Goal: Transaction & Acquisition: Purchase product/service

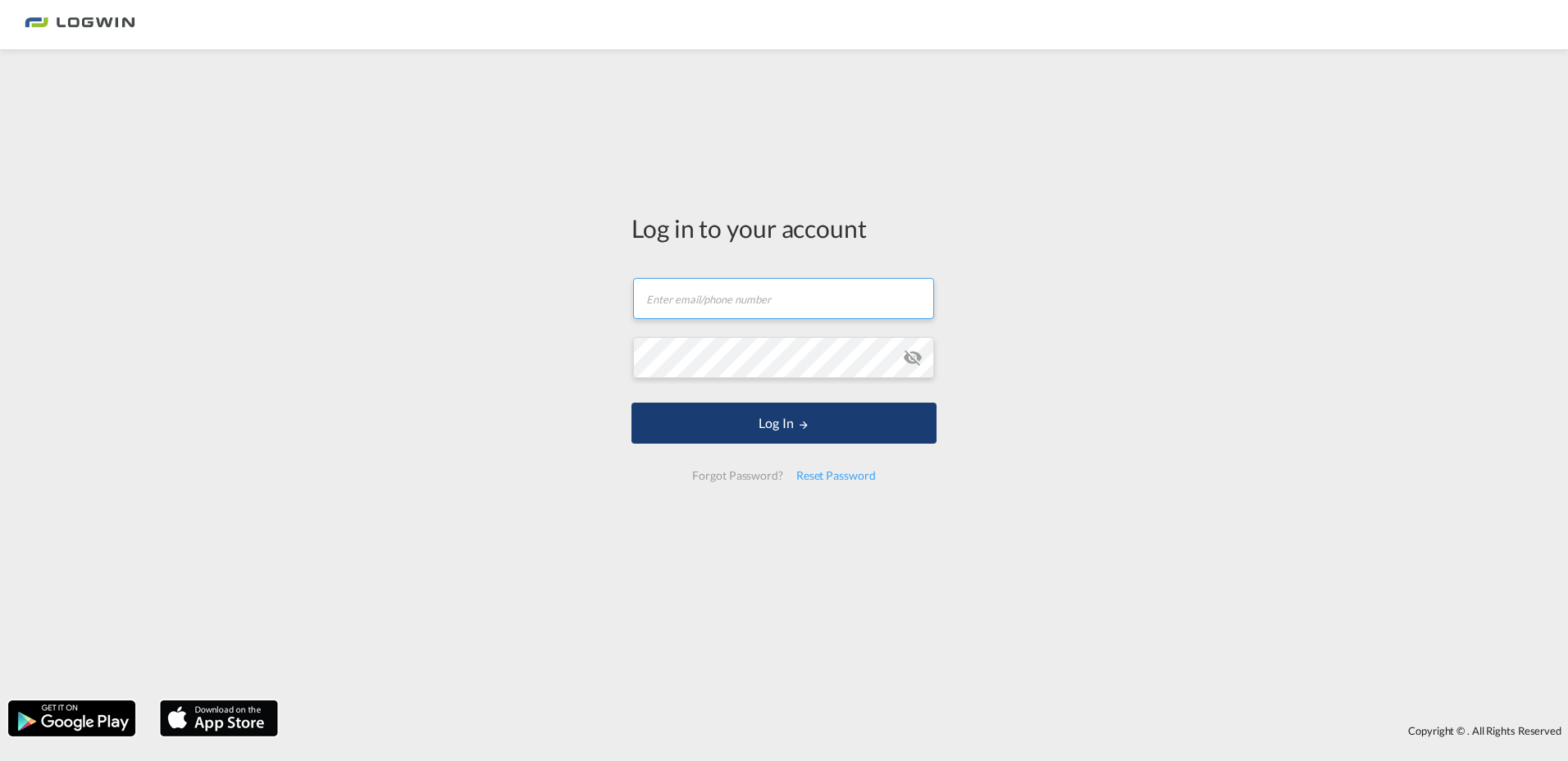
type input "[EMAIL_ADDRESS][PERSON_NAME][DOMAIN_NAME]"
click at [789, 424] on button "Log In" at bounding box center [784, 423] width 305 height 41
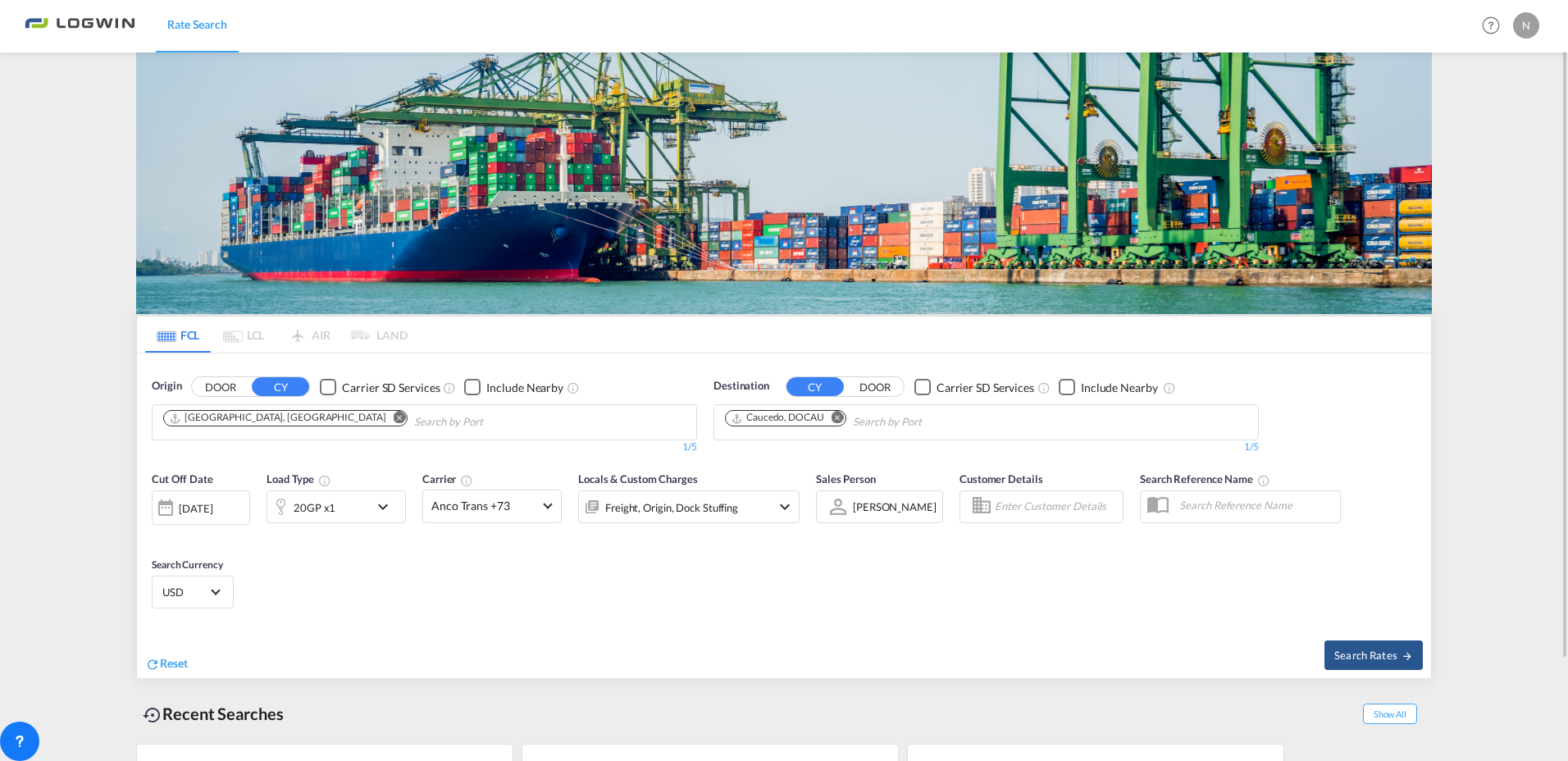
click at [837, 414] on md-icon "Remove" at bounding box center [837, 418] width 13 height 13
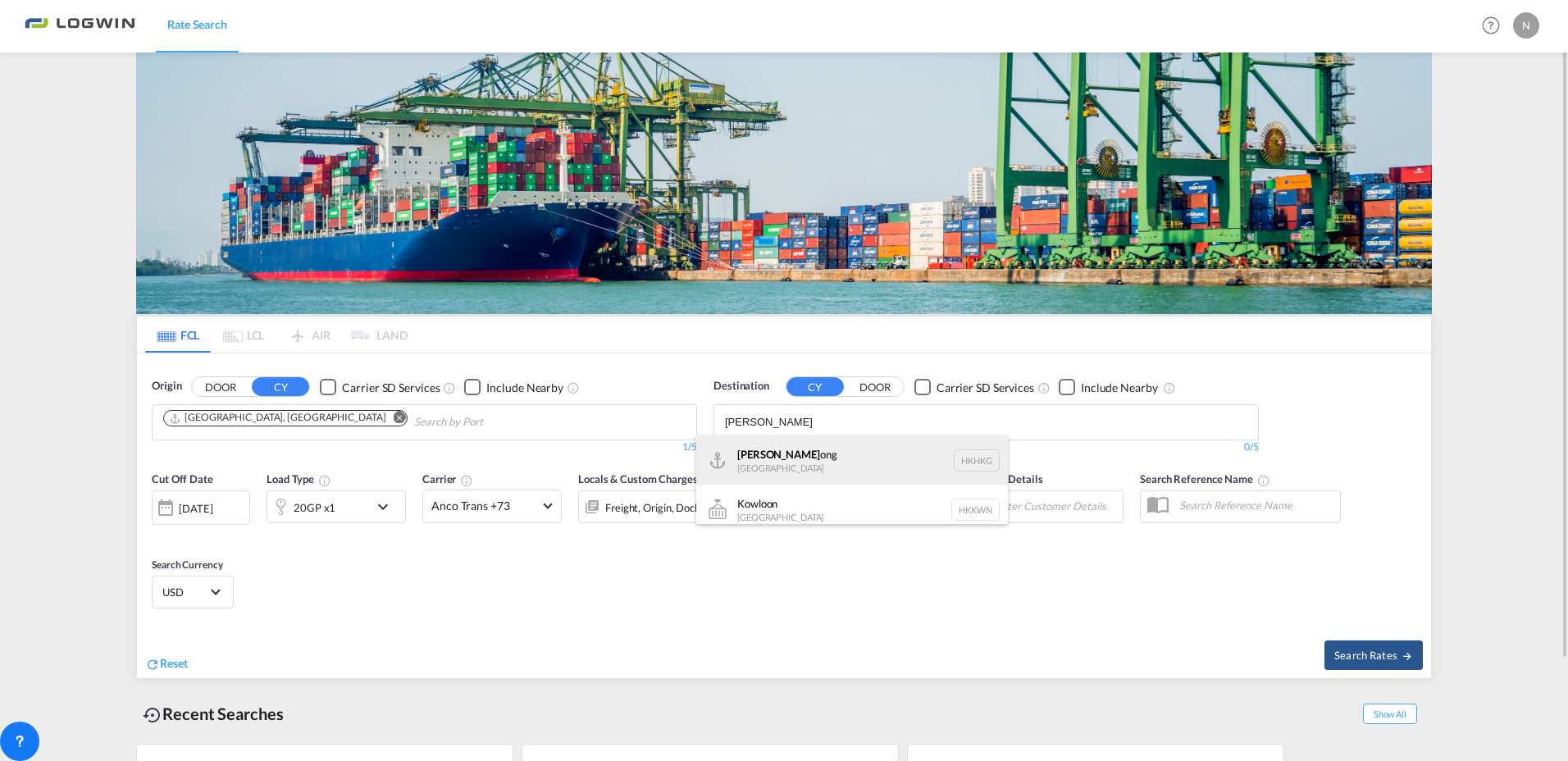
type input "[PERSON_NAME]"
click at [785, 457] on div "Hong K ong [GEOGRAPHIC_DATA] [GEOGRAPHIC_DATA]" at bounding box center [852, 460] width 312 height 50
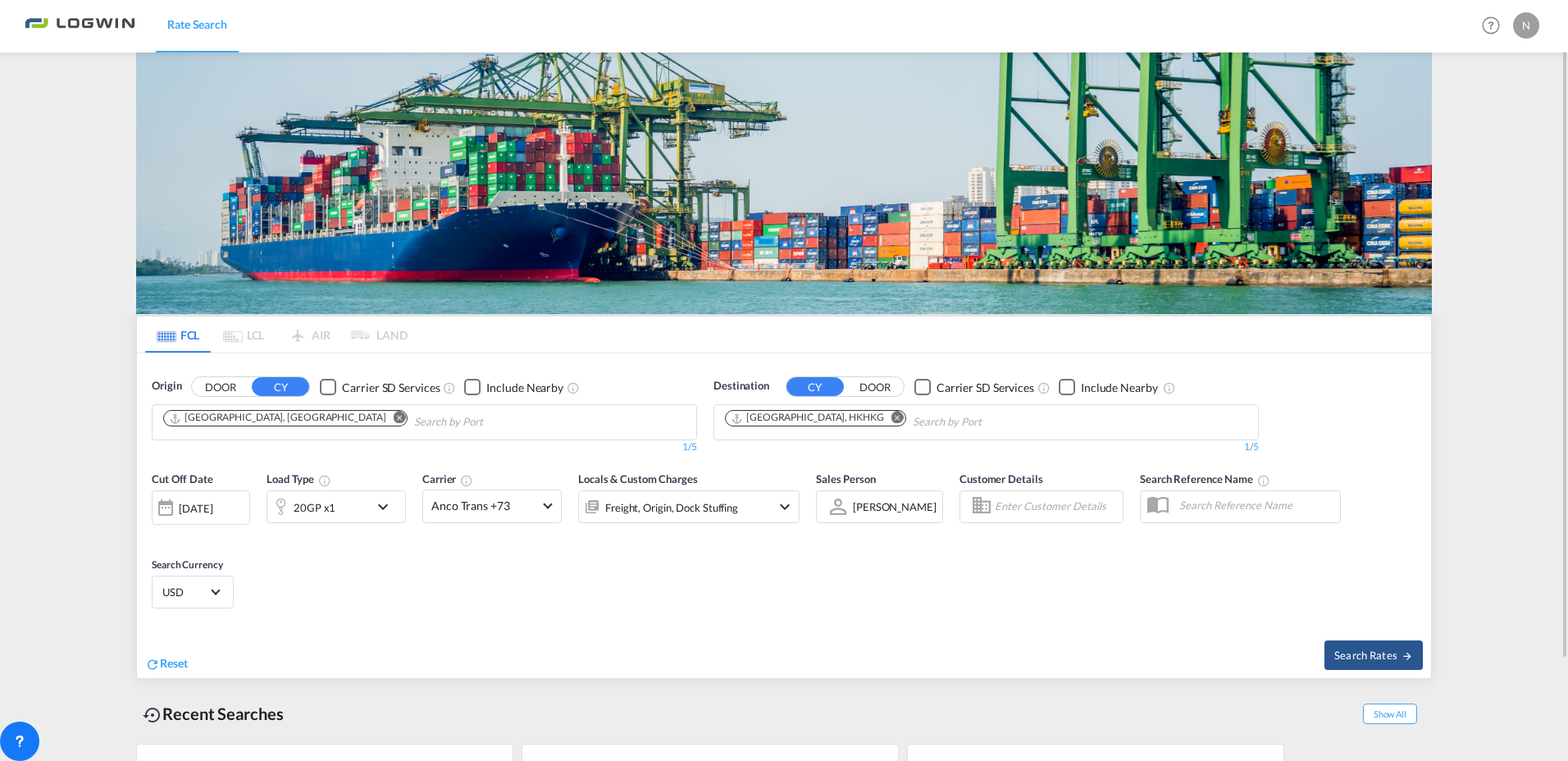
click at [375, 499] on md-icon "icon-chevron-down" at bounding box center [387, 506] width 28 height 19
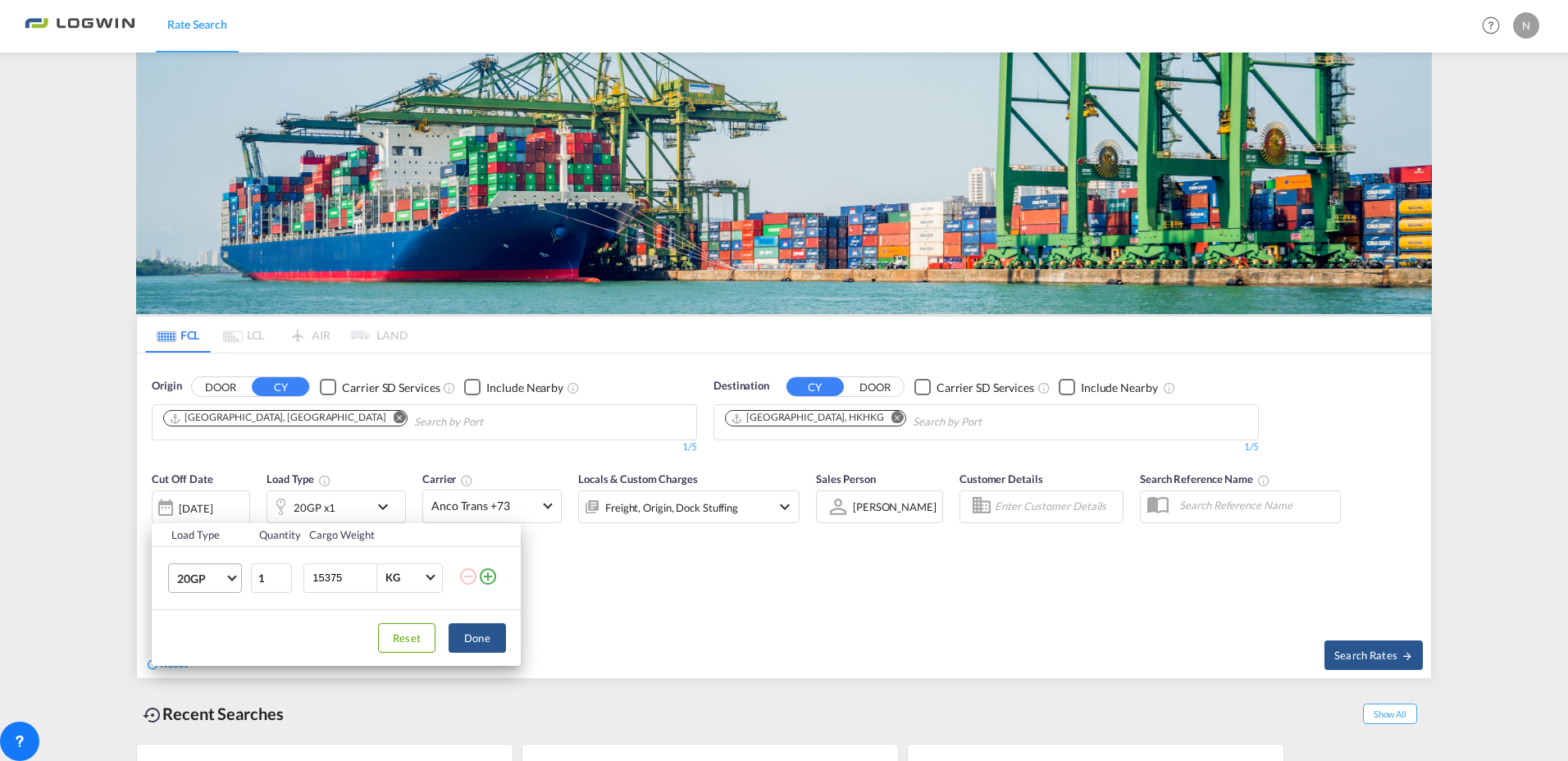
click at [209, 586] on span "20GP" at bounding box center [201, 579] width 48 height 17
click at [209, 643] on md-option "40HC" at bounding box center [219, 642] width 112 height 40
click at [487, 643] on button "Done" at bounding box center [477, 637] width 57 height 29
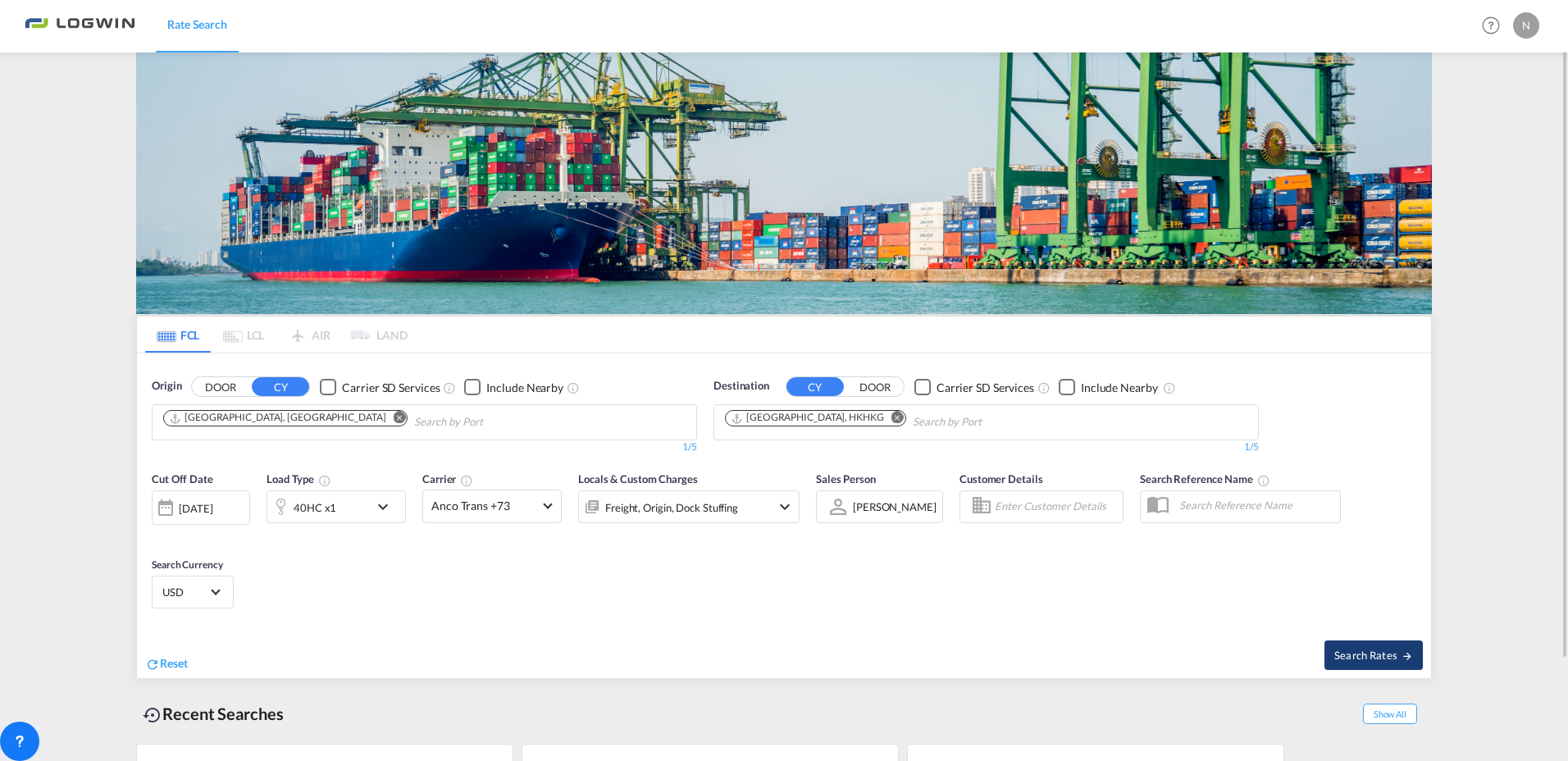
click at [1381, 646] on button "Search Rates" at bounding box center [1373, 655] width 98 height 29
type input "DEHAM to HKHKG / [DATE]"
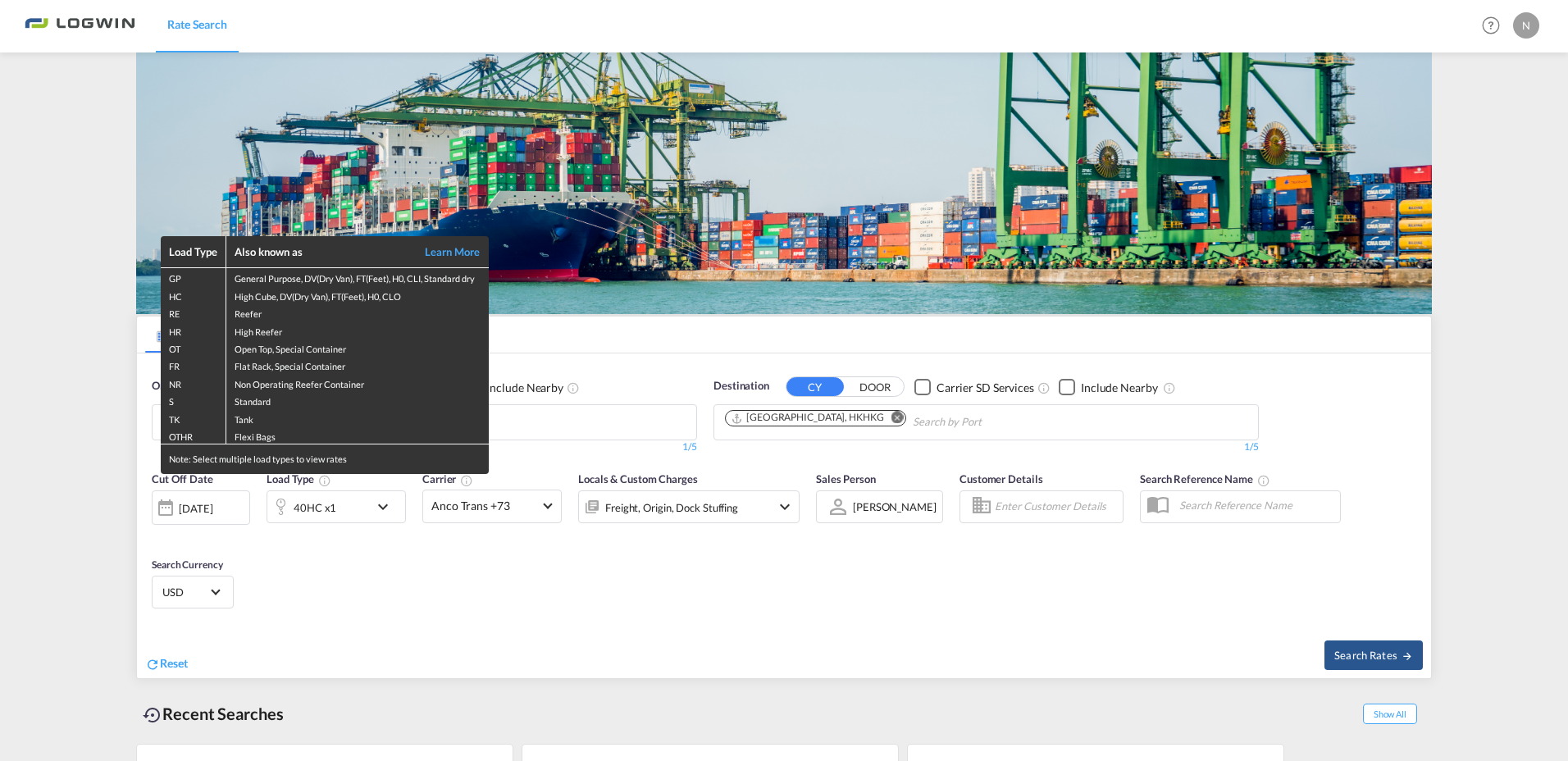
click at [850, 416] on div "Load Type Also known as Learn More GP General Purpose, DV(Dry Van), FT(Feet), H…" at bounding box center [784, 380] width 1568 height 761
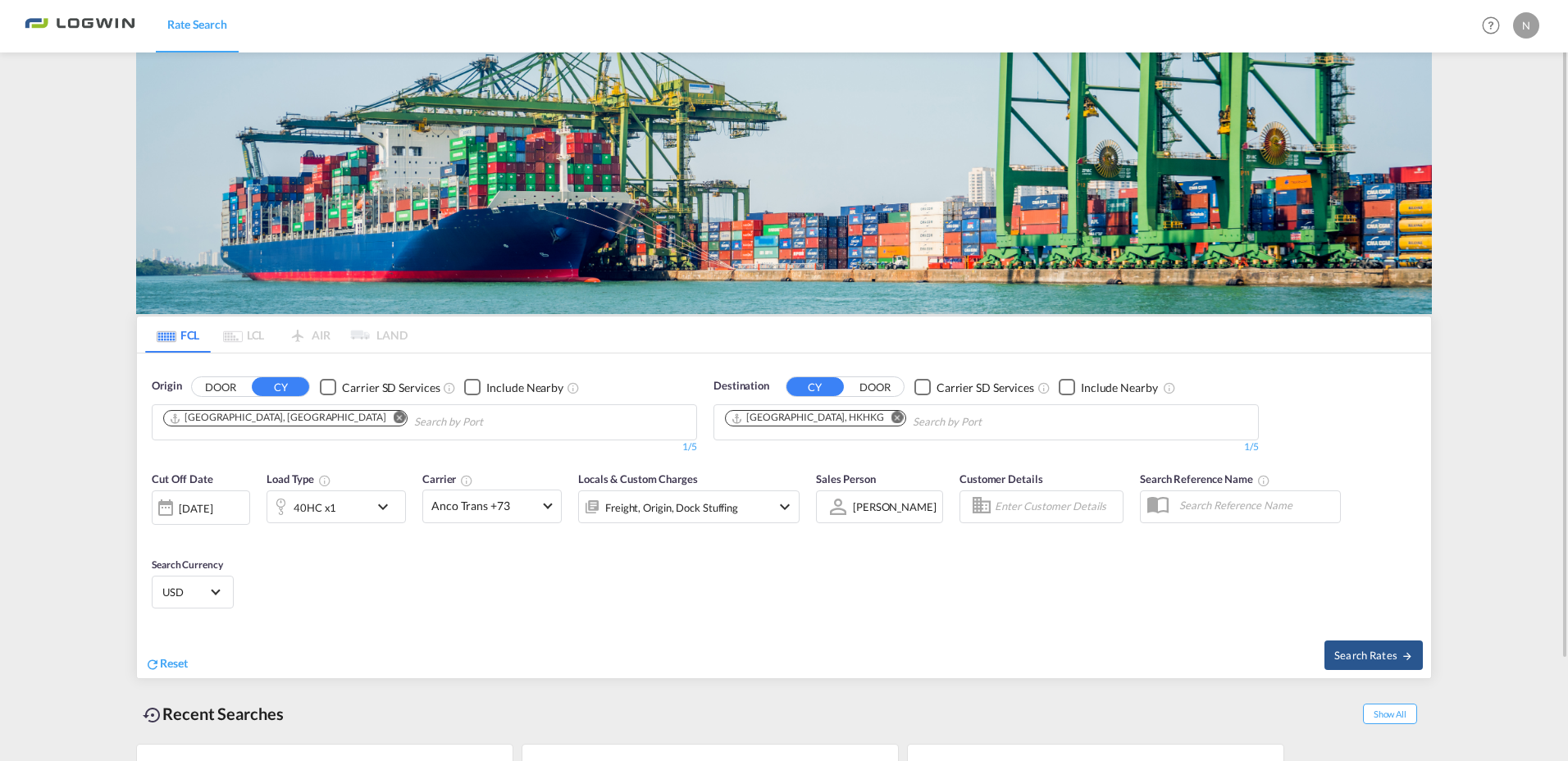
click at [891, 417] on md-icon "Remove" at bounding box center [897, 418] width 13 height 13
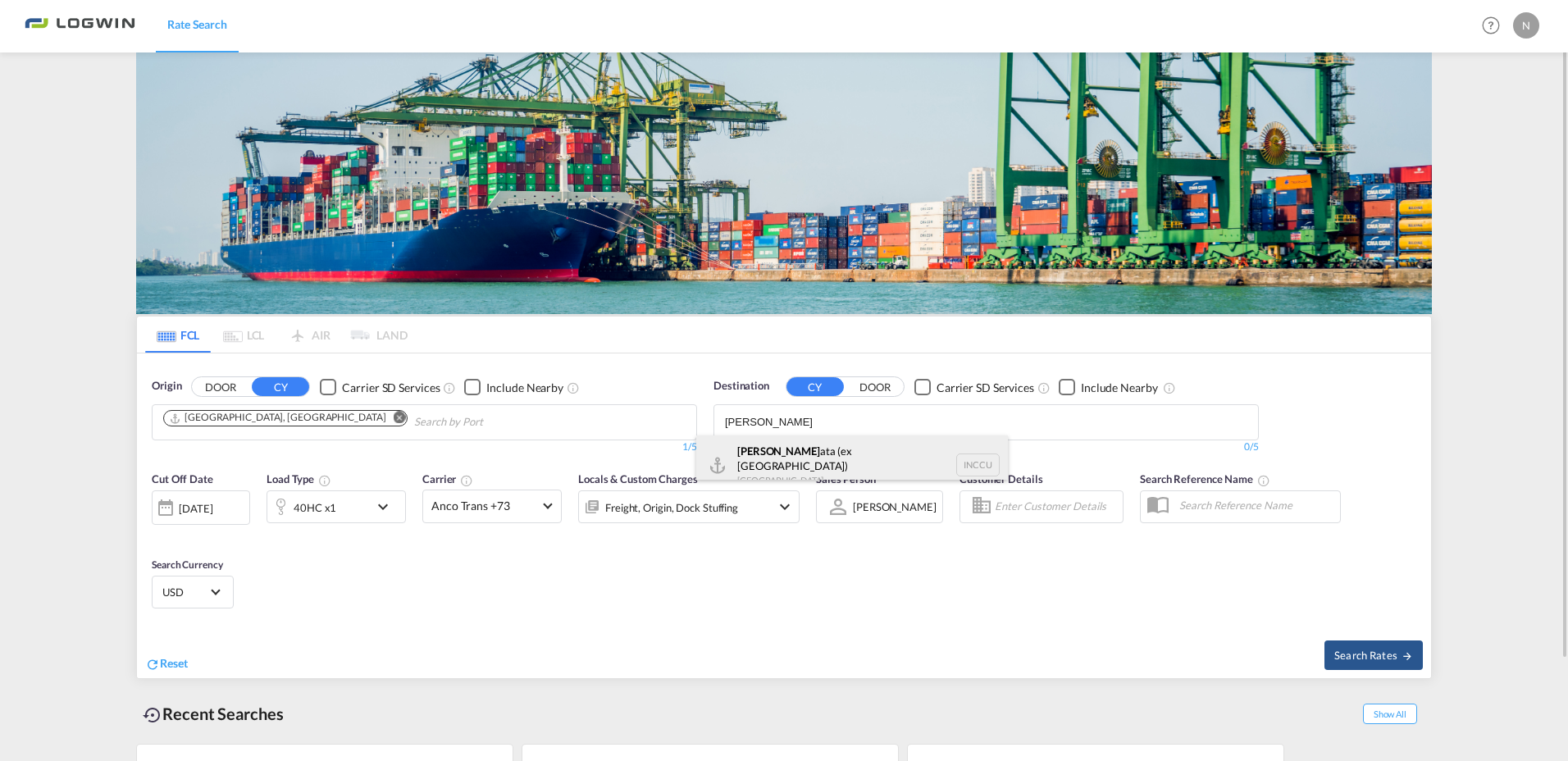
type input "kolk"
click at [810, 463] on div "Kolk ata (ex Calcutta) India INCCU" at bounding box center [852, 465] width 312 height 59
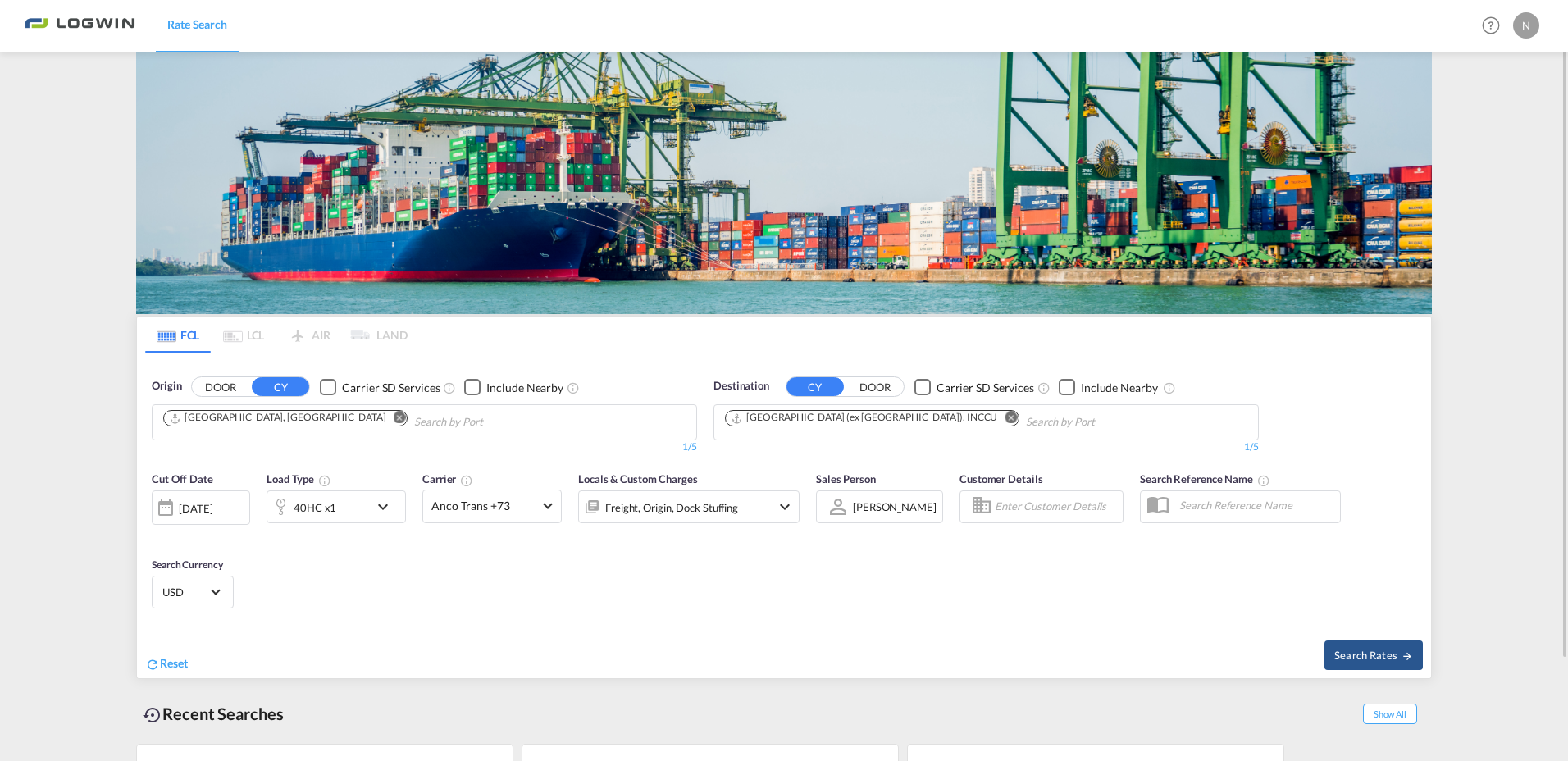
click at [384, 508] on md-icon "icon-chevron-down" at bounding box center [387, 506] width 28 height 19
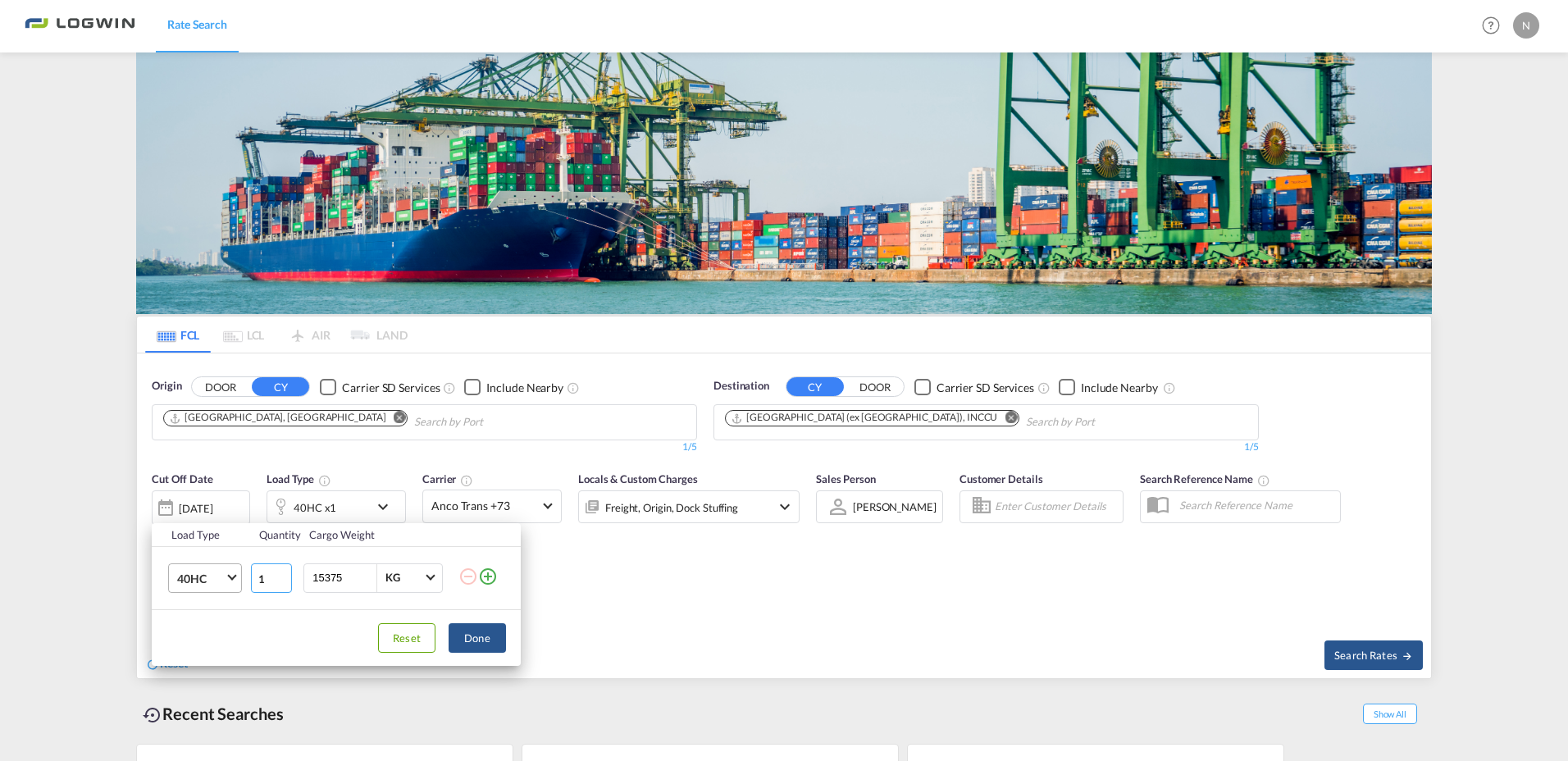
drag, startPoint x: 264, startPoint y: 577, endPoint x: 230, endPoint y: 573, distance: 34.2
click at [236, 573] on tr "40HC 20GP 40GP 40HC 45HC 20RE 40RE 40HR 20OT 40OT 20FR 40FR 40NR 20NR 45S 20TK …" at bounding box center [335, 577] width 369 height 63
type input "2"
click at [482, 633] on button "Done" at bounding box center [477, 637] width 57 height 29
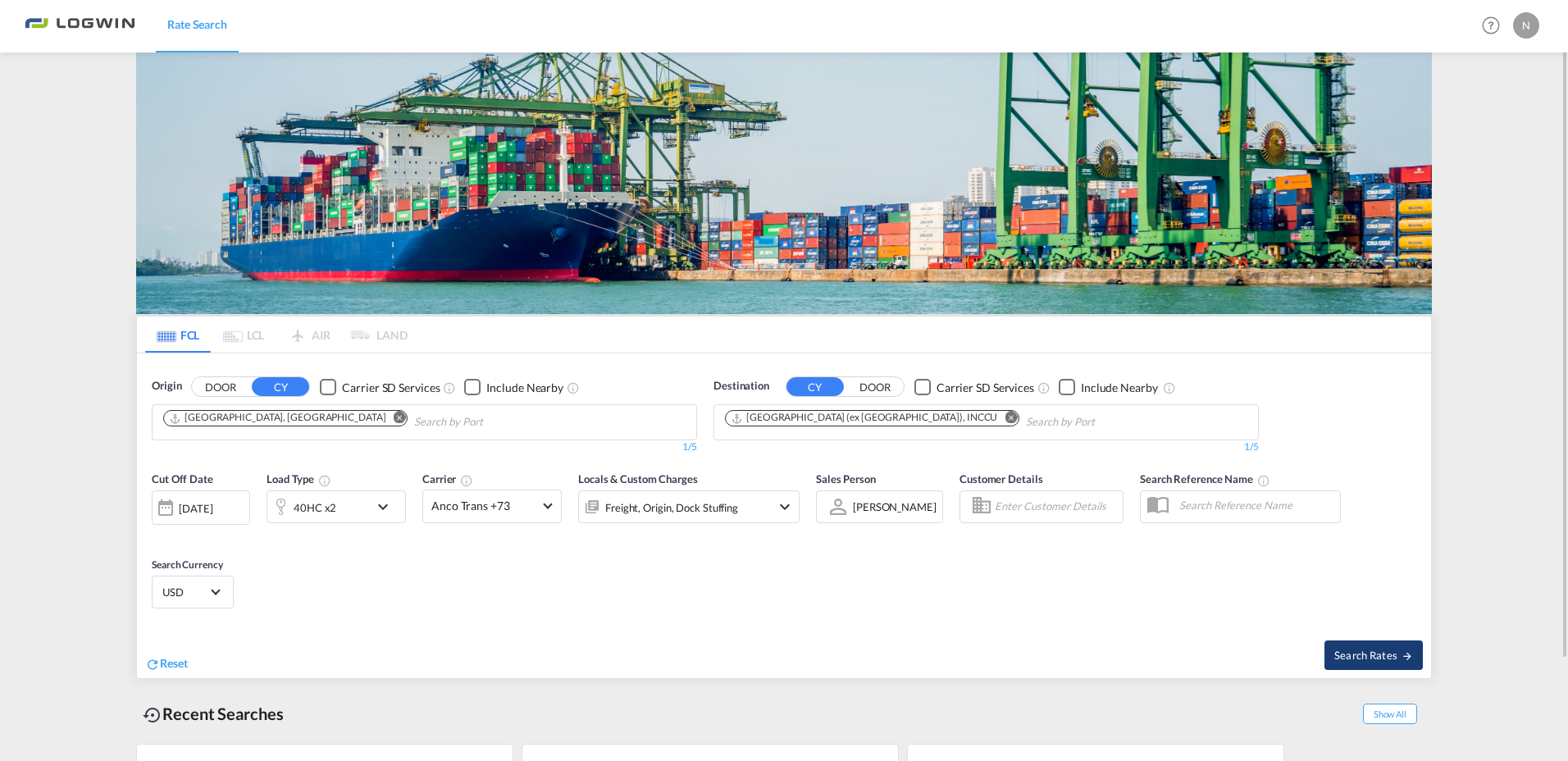
click at [1370, 650] on span "Search Rates" at bounding box center [1374, 655] width 79 height 13
type input "DEHAM to INCCU / 19 Aug 2025"
